Goal: Find specific page/section: Find specific page/section

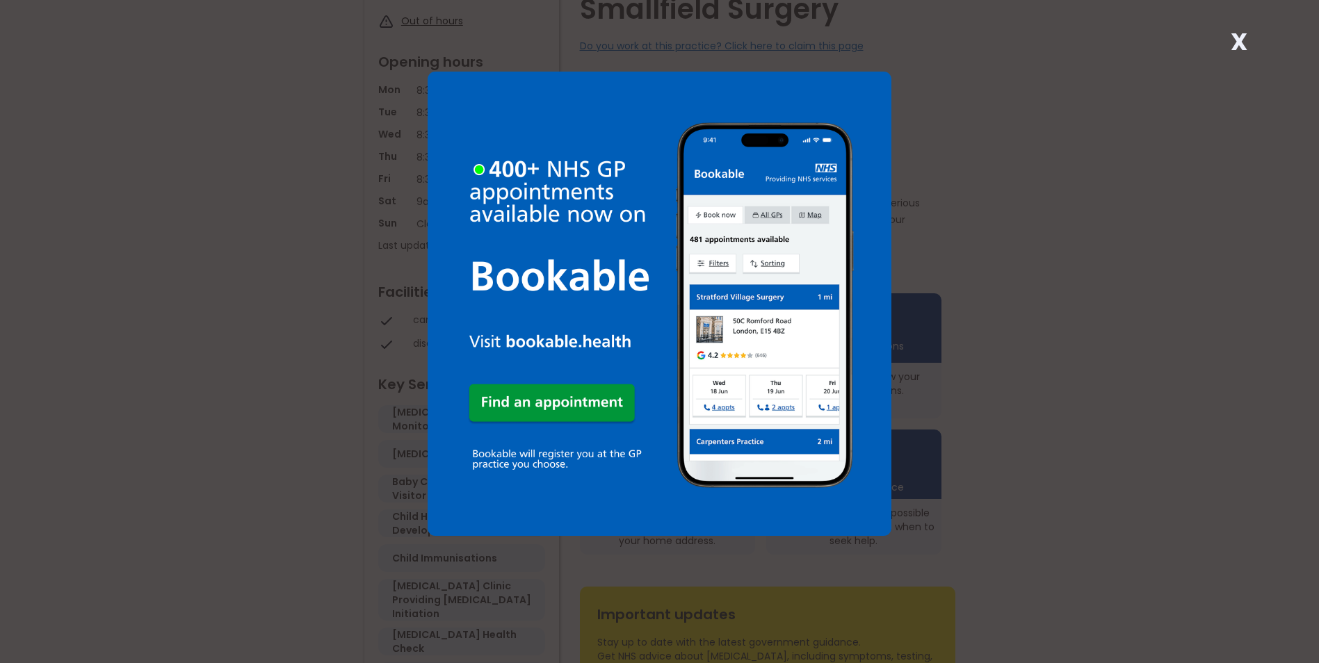
scroll to position [209, 0]
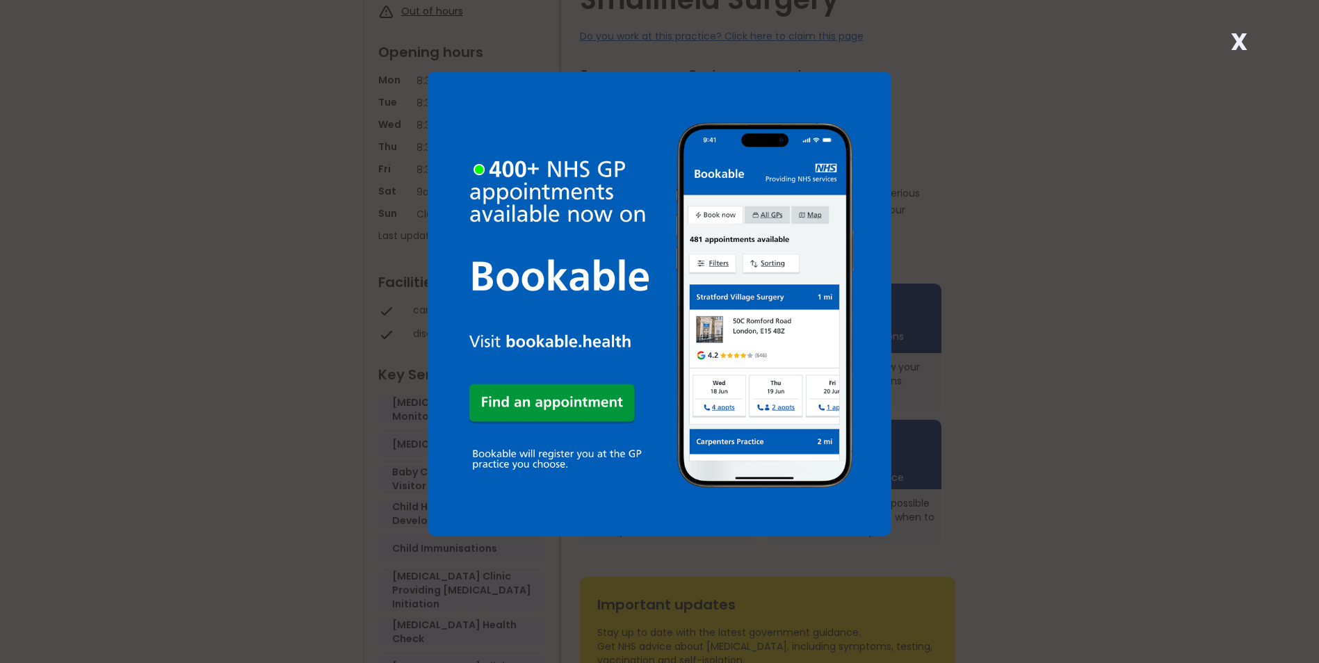
click at [1255, 39] on div "X" at bounding box center [659, 331] width 1319 height 663
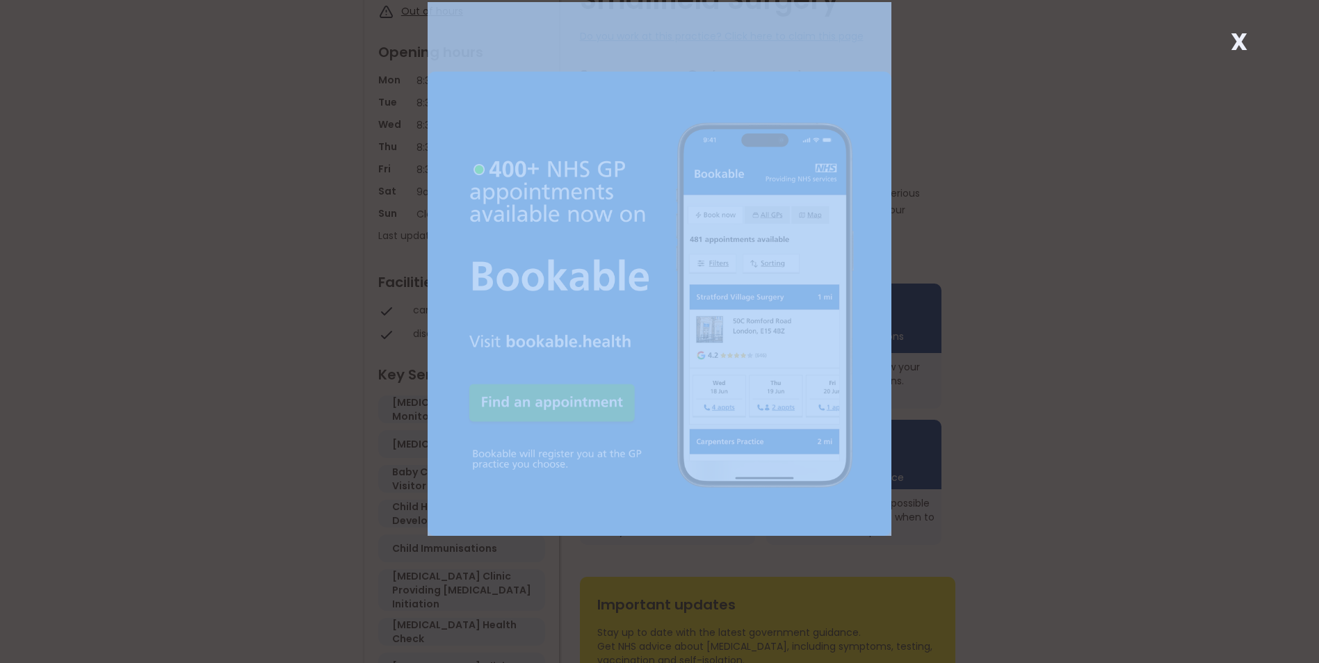
click at [1253, 39] on div "X" at bounding box center [659, 331] width 1319 height 663
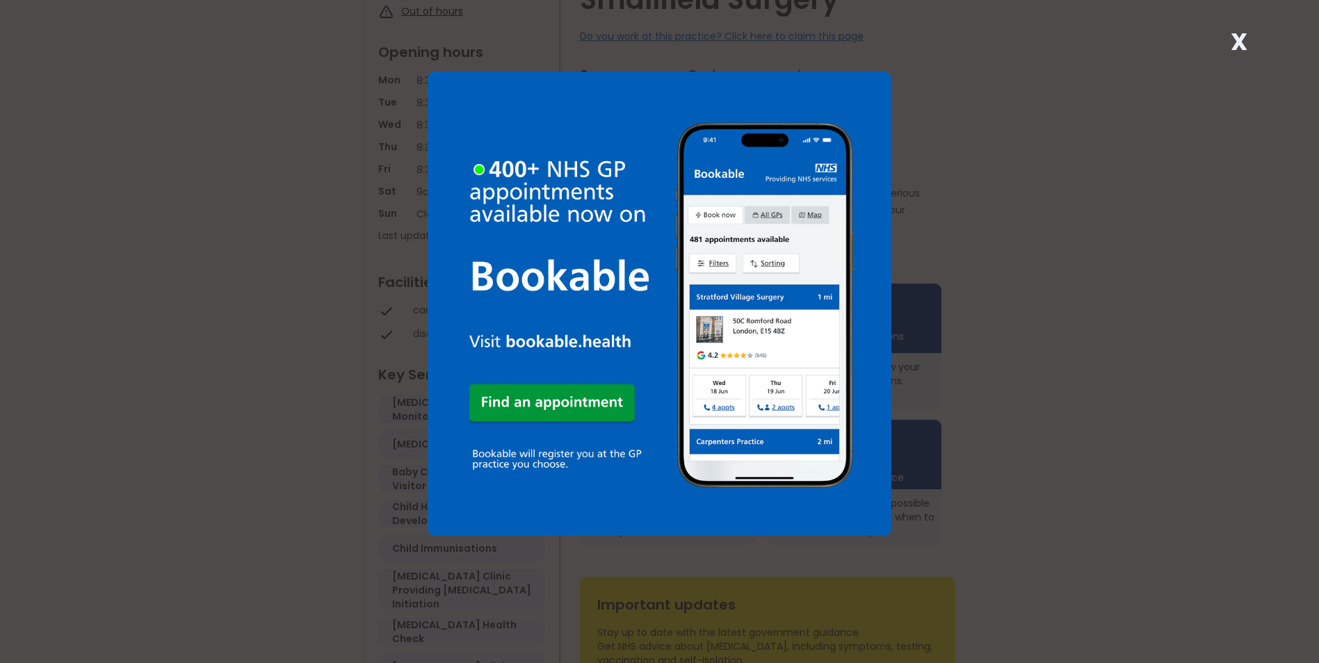
drag, startPoint x: 1253, startPoint y: 39, endPoint x: 1234, endPoint y: 35, distance: 19.9
click at [1234, 35] on strong "X" at bounding box center [1239, 41] width 17 height 33
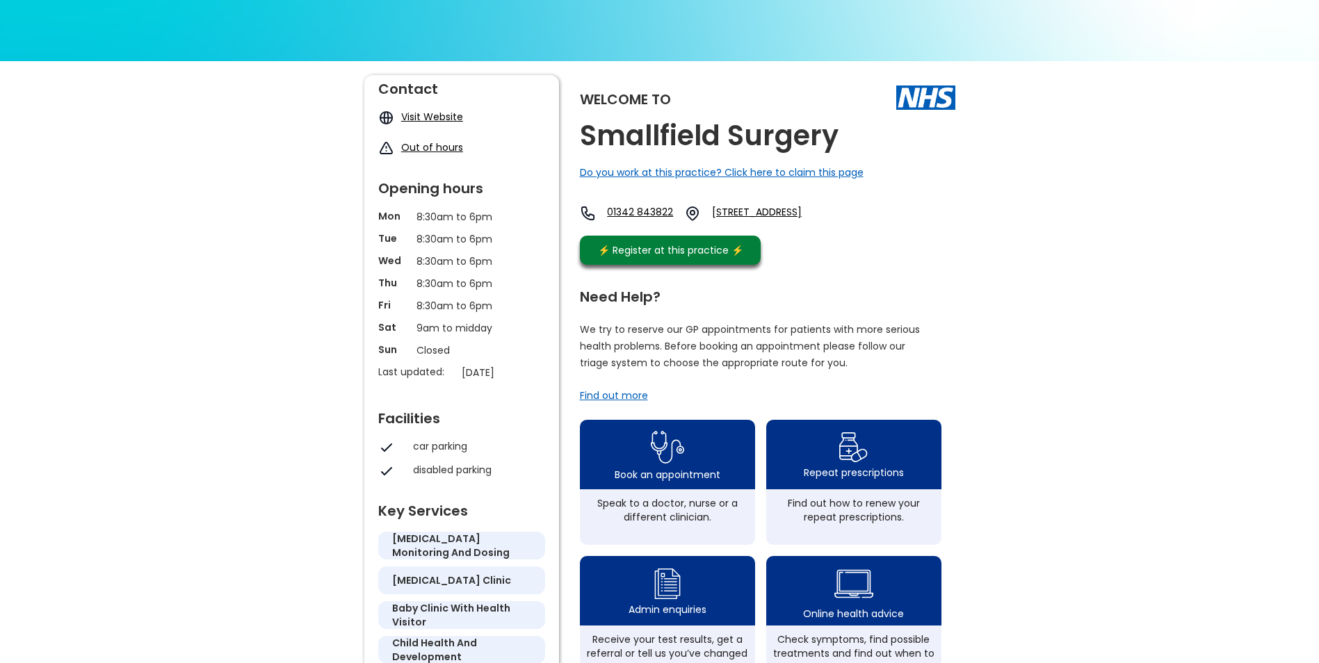
scroll to position [0, 0]
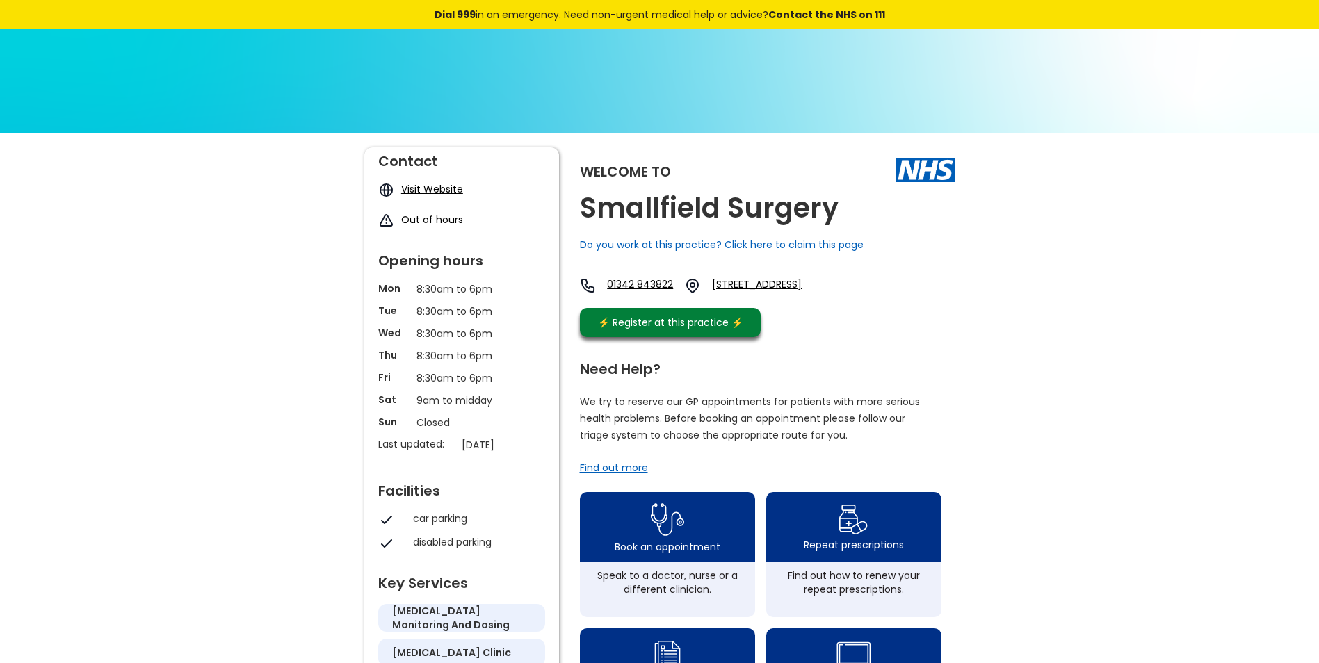
click at [816, 239] on div "Welcome to Smallfield Surgery Do you work at this practice? Click here to claim…" at bounding box center [767, 245] width 375 height 197
click at [795, 3] on div "Dial 999 in an emergency. Need non-urgent medical help or advice? Contact the N…" at bounding box center [660, 14] width 654 height 29
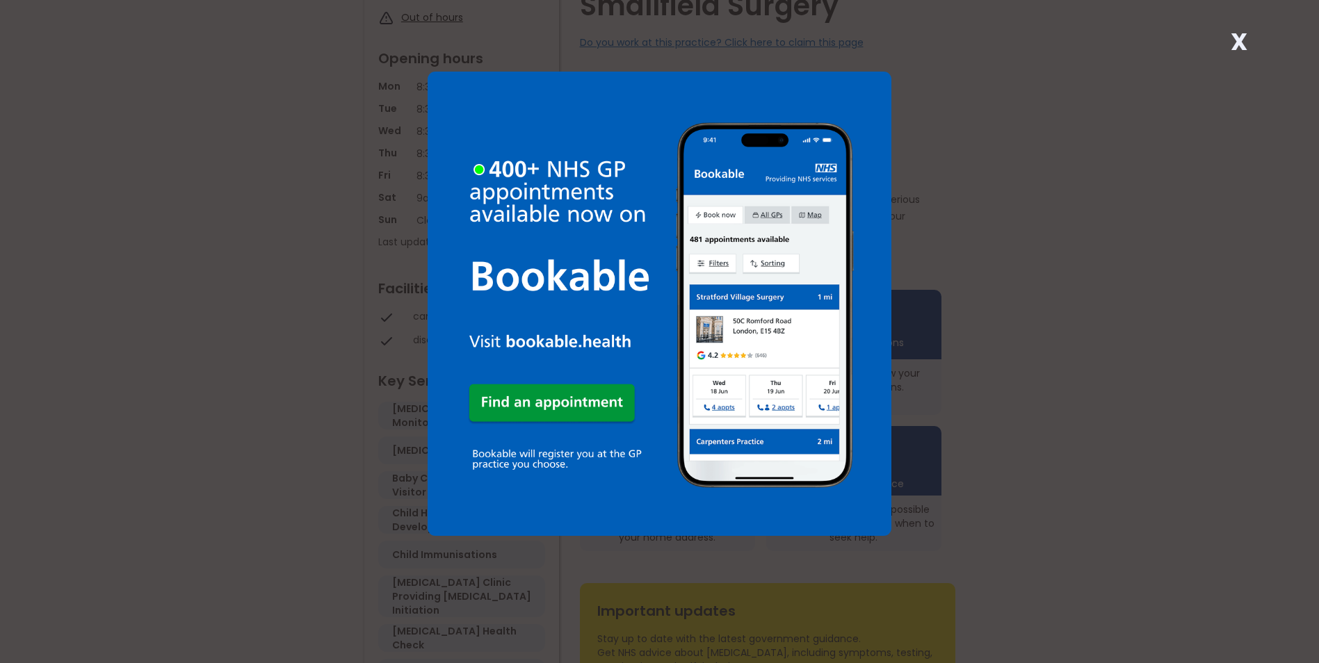
scroll to position [70, 0]
